Goal: Complete application form

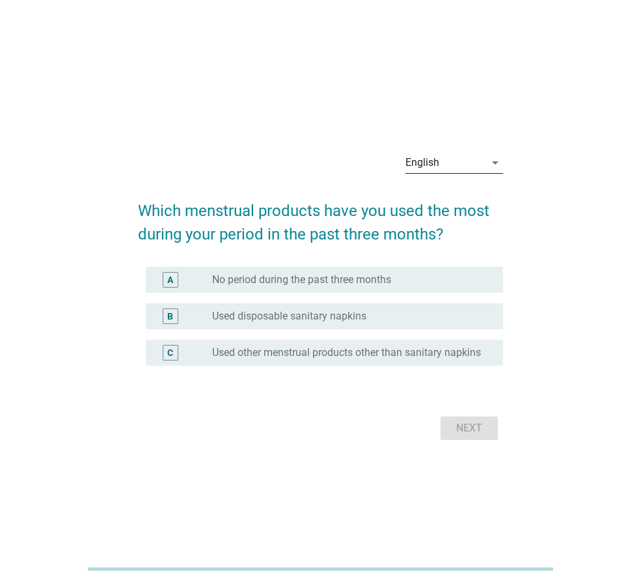
click at [483, 157] on div "English" at bounding box center [444, 162] width 79 height 21
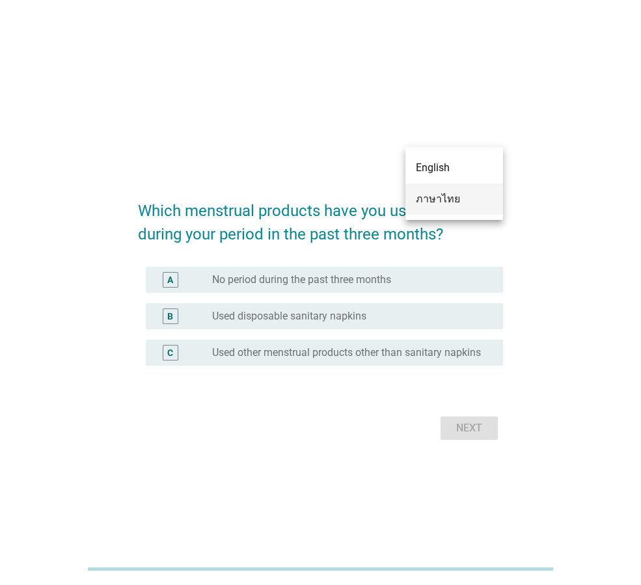
click at [465, 189] on div "ภาษาไทย" at bounding box center [454, 198] width 77 height 31
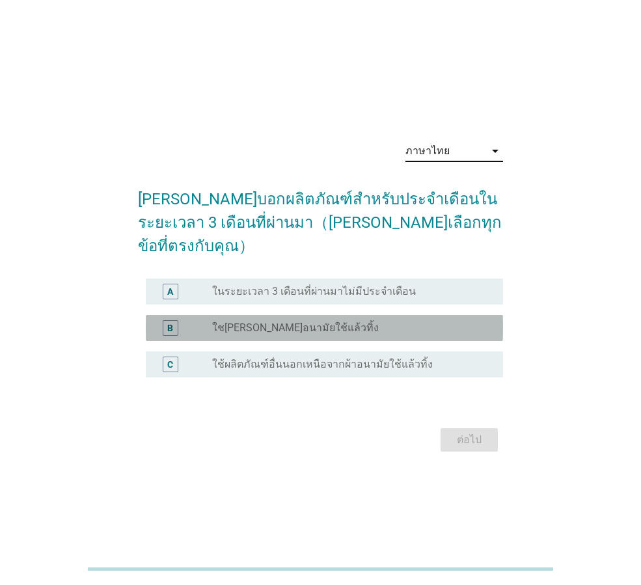
click at [414, 321] on div "radio_button_unchecked ใช[PERSON_NAME]อนามัยใช้แล้วทิ้ง" at bounding box center [347, 327] width 270 height 13
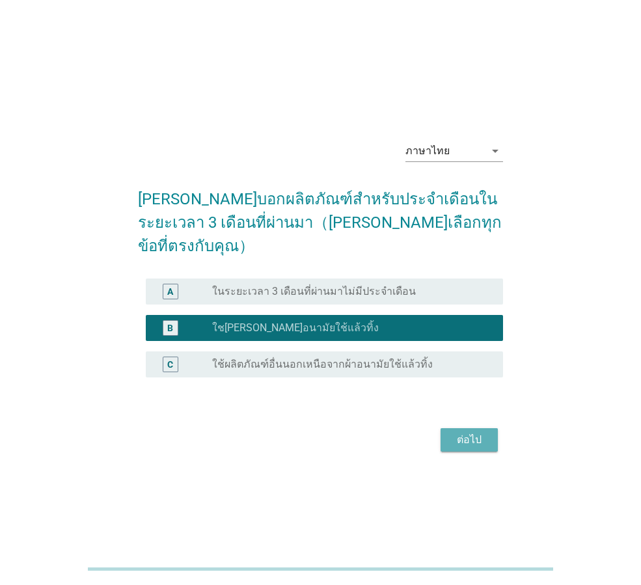
click at [454, 432] on div "ต่อไป" at bounding box center [469, 440] width 36 height 16
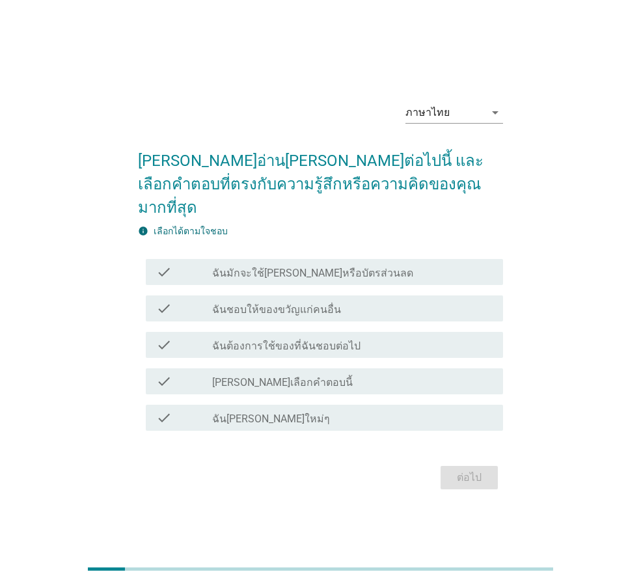
click at [316, 267] on label "ฉันมักจะใช้[PERSON_NAME]หรือบัตรส่วนลด" at bounding box center [312, 273] width 201 height 13
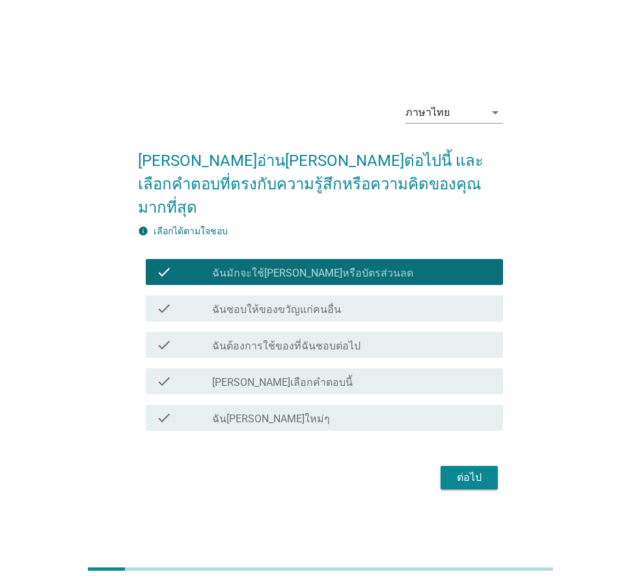
drag, startPoint x: 308, startPoint y: 297, endPoint x: 306, endPoint y: 312, distance: 15.2
click at [308, 303] on label "ฉันชอบให้ของขวัญแก่คนอื่น" at bounding box center [276, 309] width 129 height 13
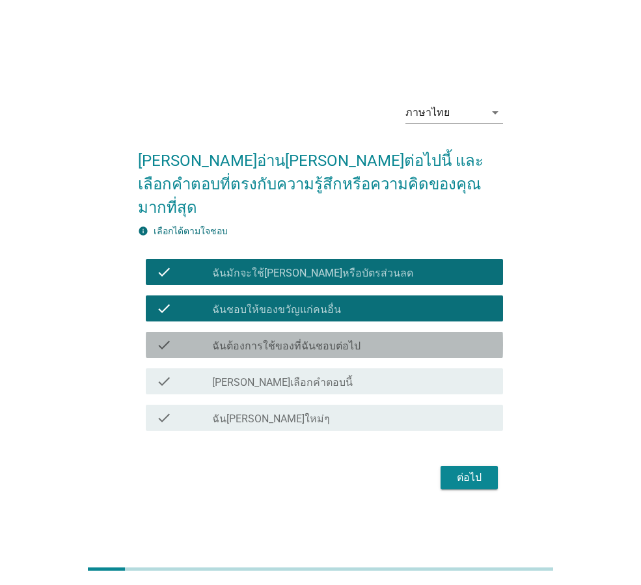
click at [305, 340] on label "ฉันต้องการใช้ของที่ฉันชอบต่อไป" at bounding box center [286, 346] width 148 height 13
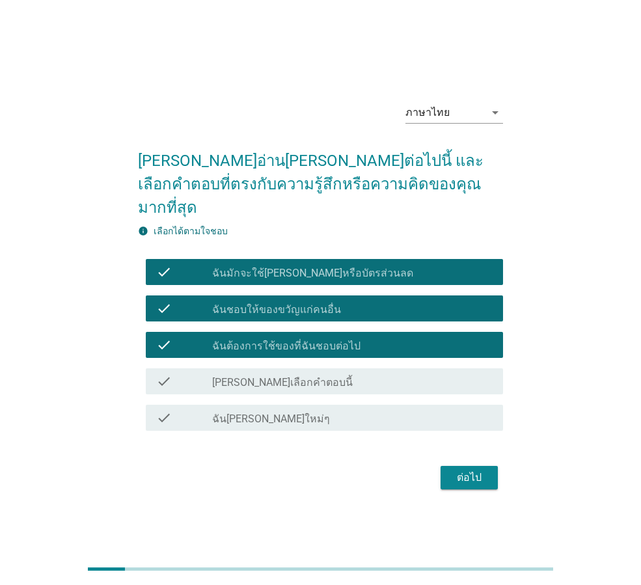
click at [376, 412] on div "check_box_outline_blank ฉัน[PERSON_NAME]ใหม่ๆ" at bounding box center [352, 418] width 280 height 16
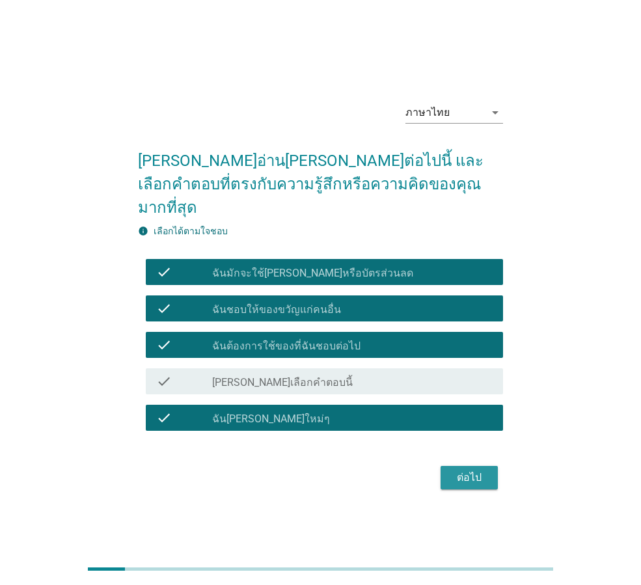
click at [458, 470] on div "ต่อไป" at bounding box center [469, 478] width 36 height 16
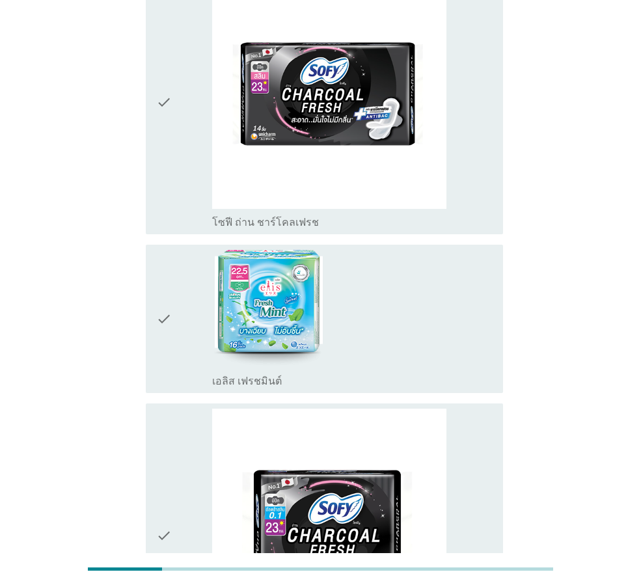
scroll to position [260, 0]
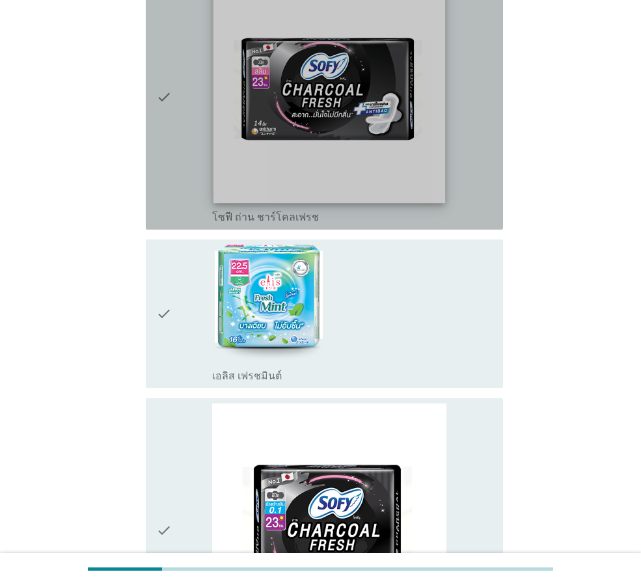
click at [329, 157] on img at bounding box center [329, 87] width 232 height 232
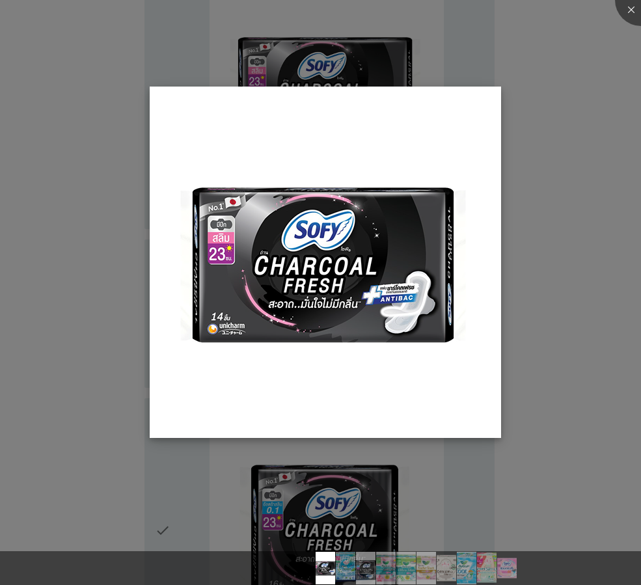
click at [176, 299] on img at bounding box center [325, 262] width 351 height 351
click at [554, 77] on div at bounding box center [320, 292] width 641 height 585
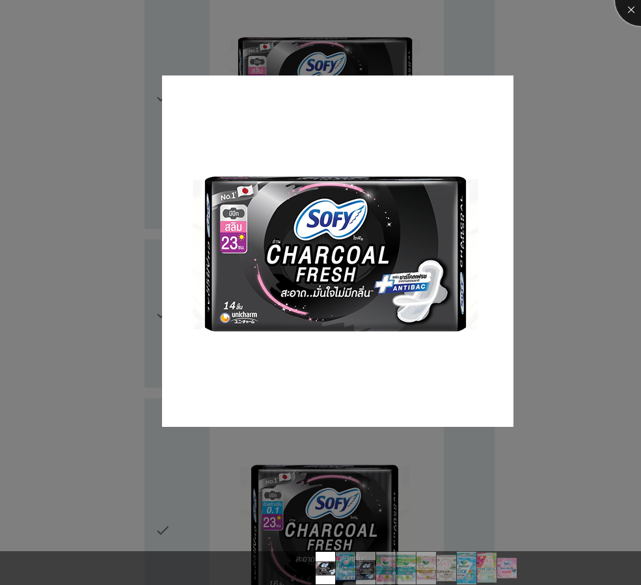
click at [627, 7] on div at bounding box center [641, 0] width 52 height 52
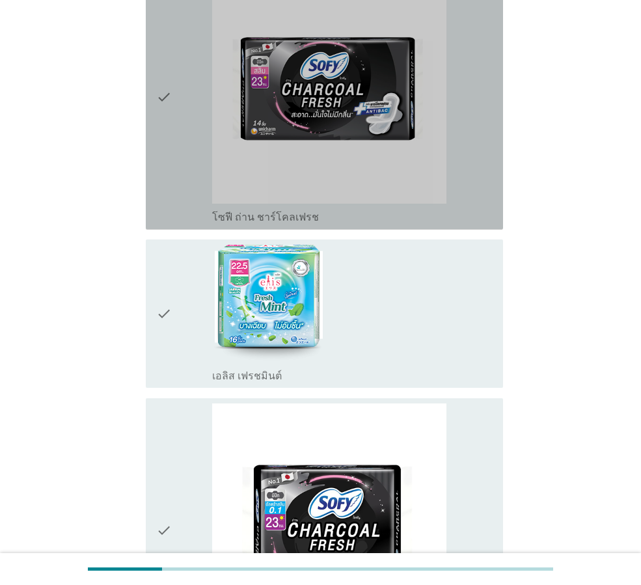
click at [156, 172] on icon "check" at bounding box center [164, 97] width 16 height 254
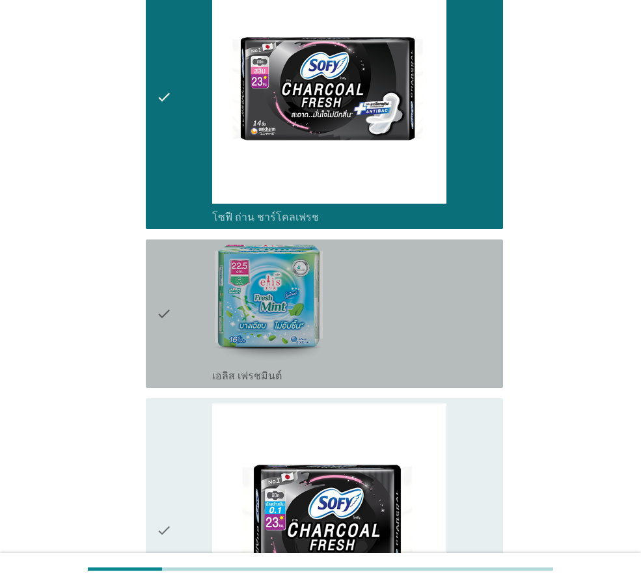
click at [174, 328] on div "check" at bounding box center [184, 314] width 56 height 138
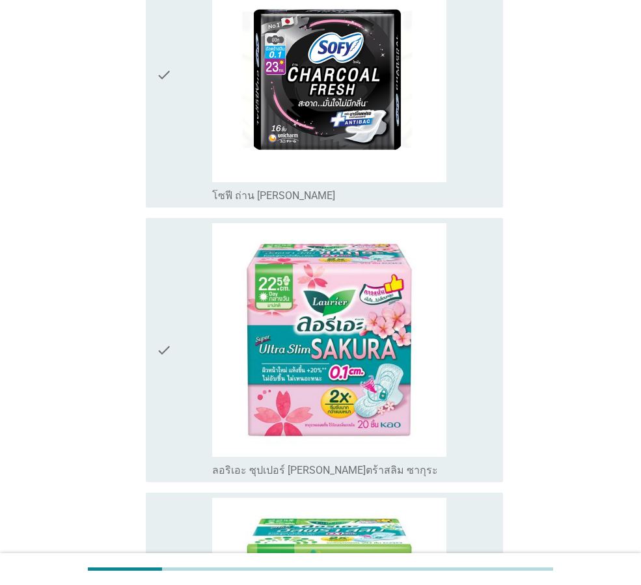
click at [174, 306] on div "check" at bounding box center [184, 350] width 56 height 254
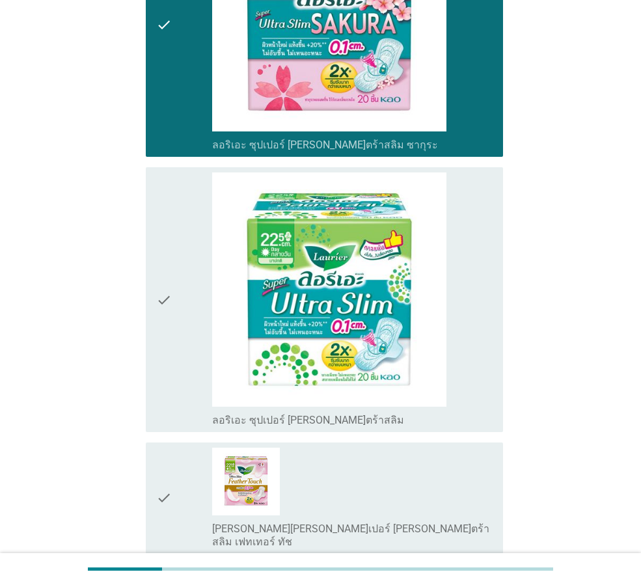
click at [173, 304] on div "check" at bounding box center [184, 299] width 56 height 254
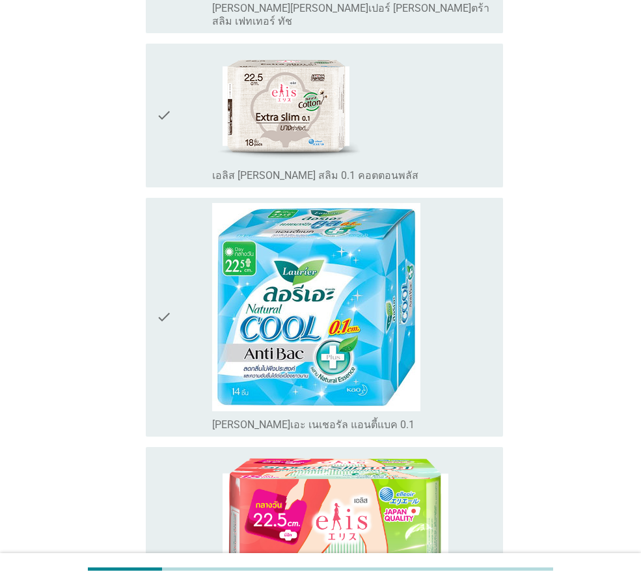
click at [174, 304] on div "check" at bounding box center [184, 317] width 56 height 228
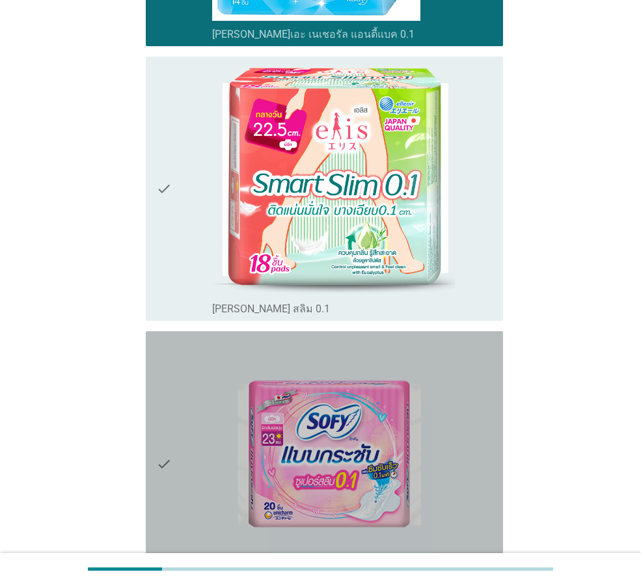
click at [188, 415] on div "check" at bounding box center [184, 463] width 56 height 254
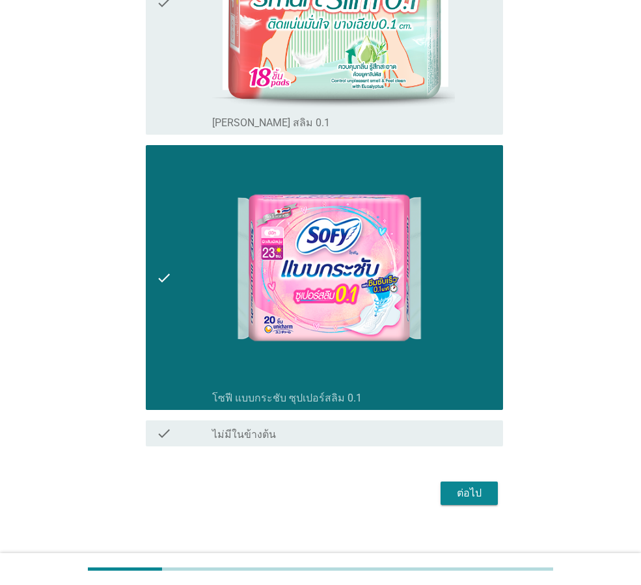
scroll to position [2139, 0]
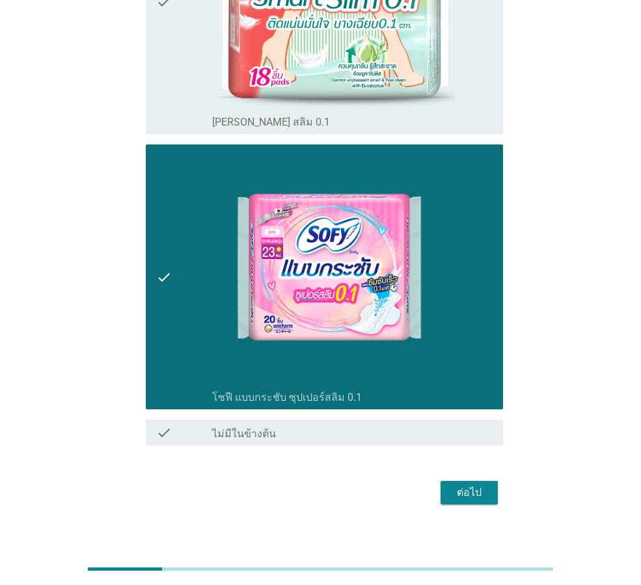
click at [470, 485] on div "ต่อไป" at bounding box center [469, 493] width 36 height 16
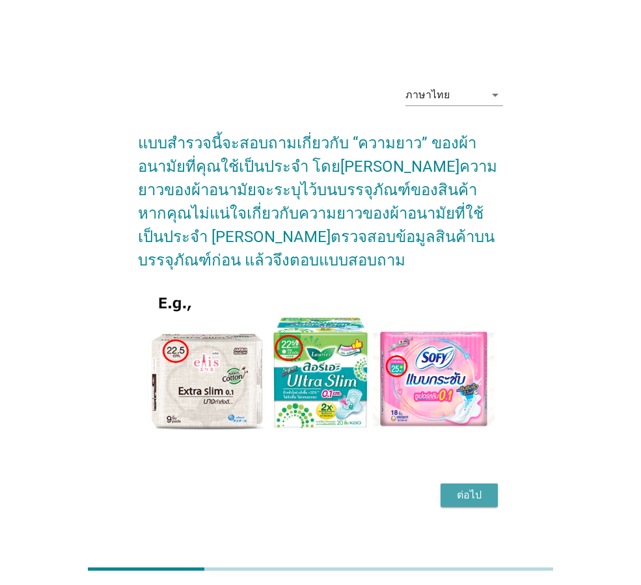
click at [472, 496] on div "ต่อไป" at bounding box center [469, 495] width 36 height 16
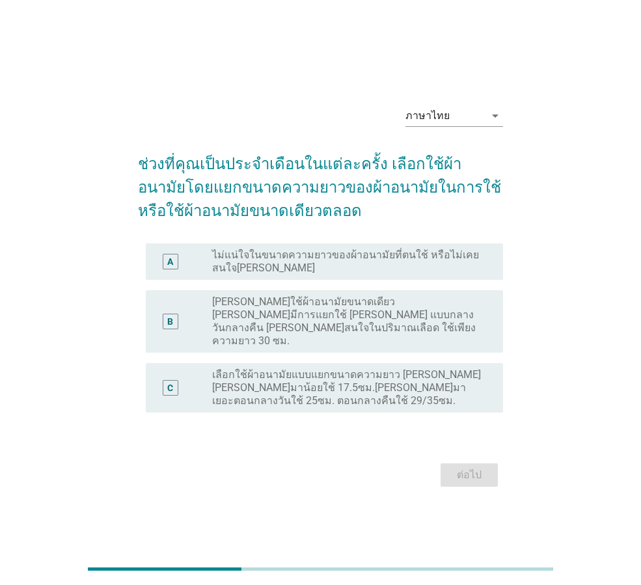
click at [340, 373] on label "เลือกใช้ผ้าอนามัยแบบแยกขนาดความยาว [PERSON_NAME] [PERSON_NAME]มาน้อยใช้ 17.5ซม.…" at bounding box center [347, 387] width 270 height 39
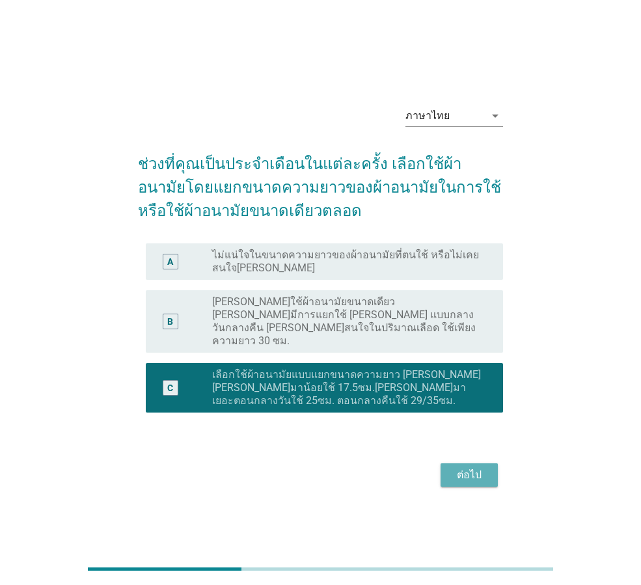
click at [481, 467] on div "ต่อไป" at bounding box center [469, 475] width 36 height 16
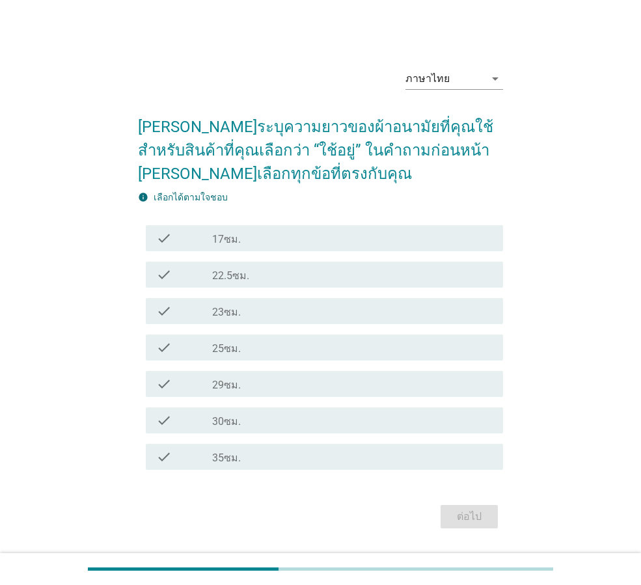
click at [224, 348] on label "25ซม." at bounding box center [226, 348] width 29 height 13
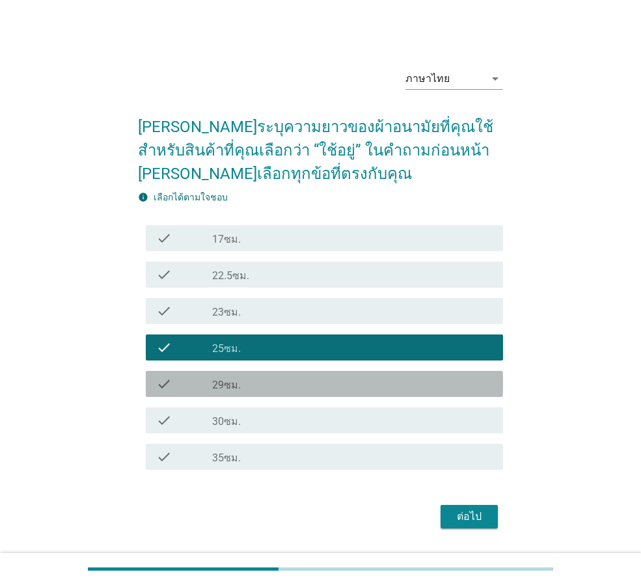
click at [227, 383] on label "29ซม." at bounding box center [226, 385] width 29 height 13
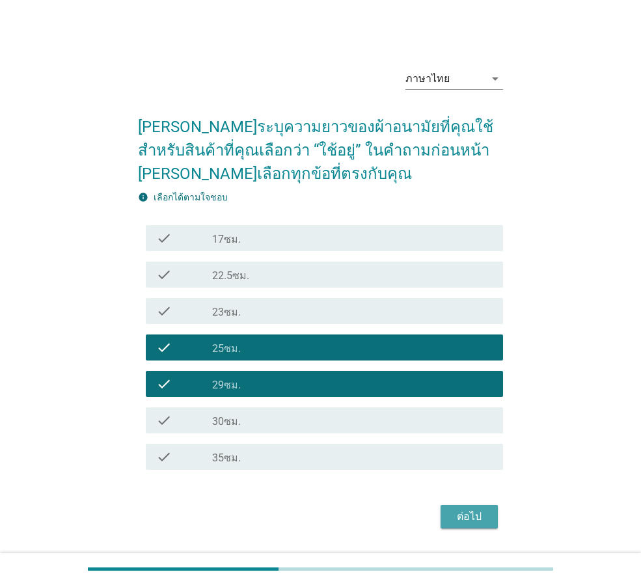
click at [469, 512] on div "ต่อไป" at bounding box center [469, 517] width 36 height 16
